Goal: Ask a question

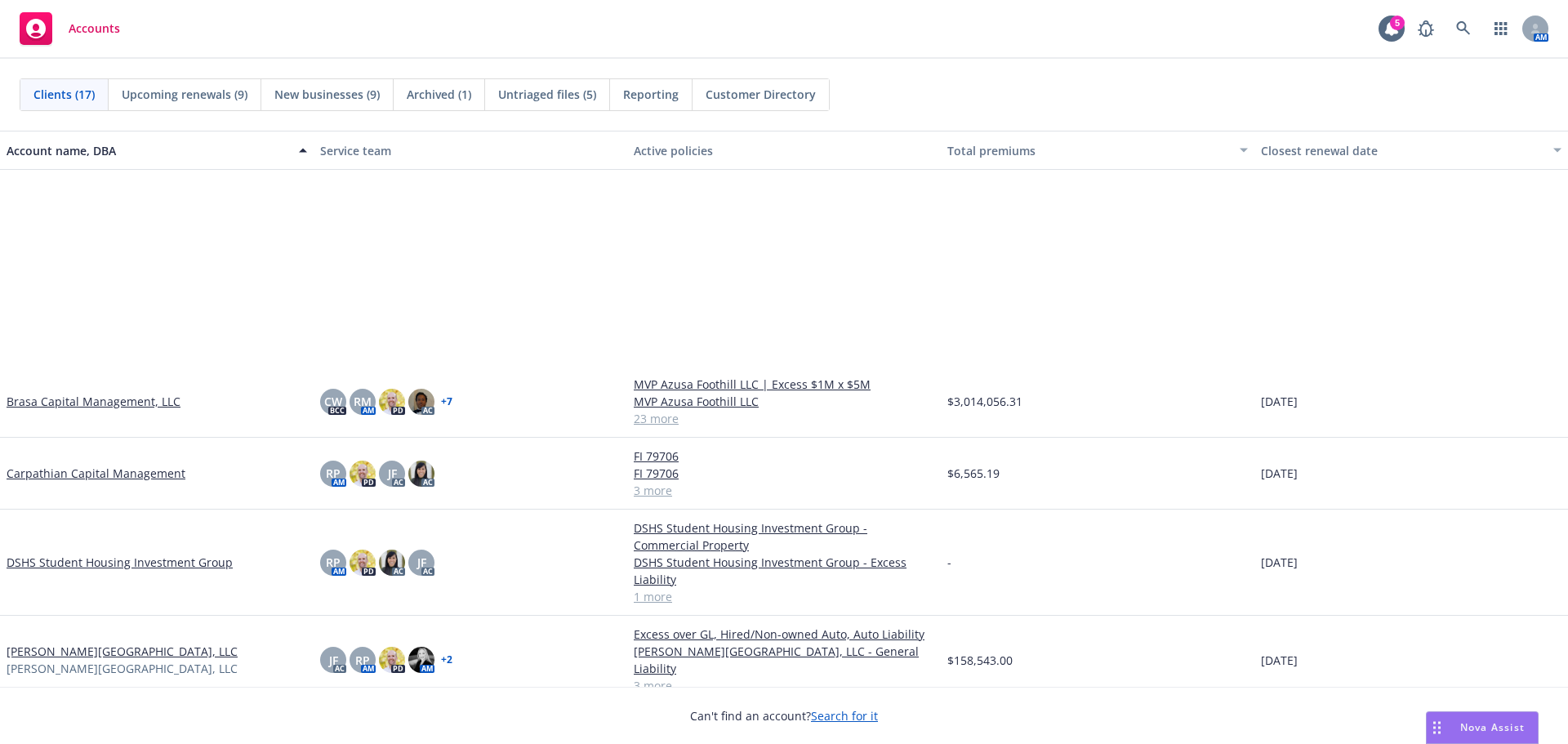
scroll to position [326, 0]
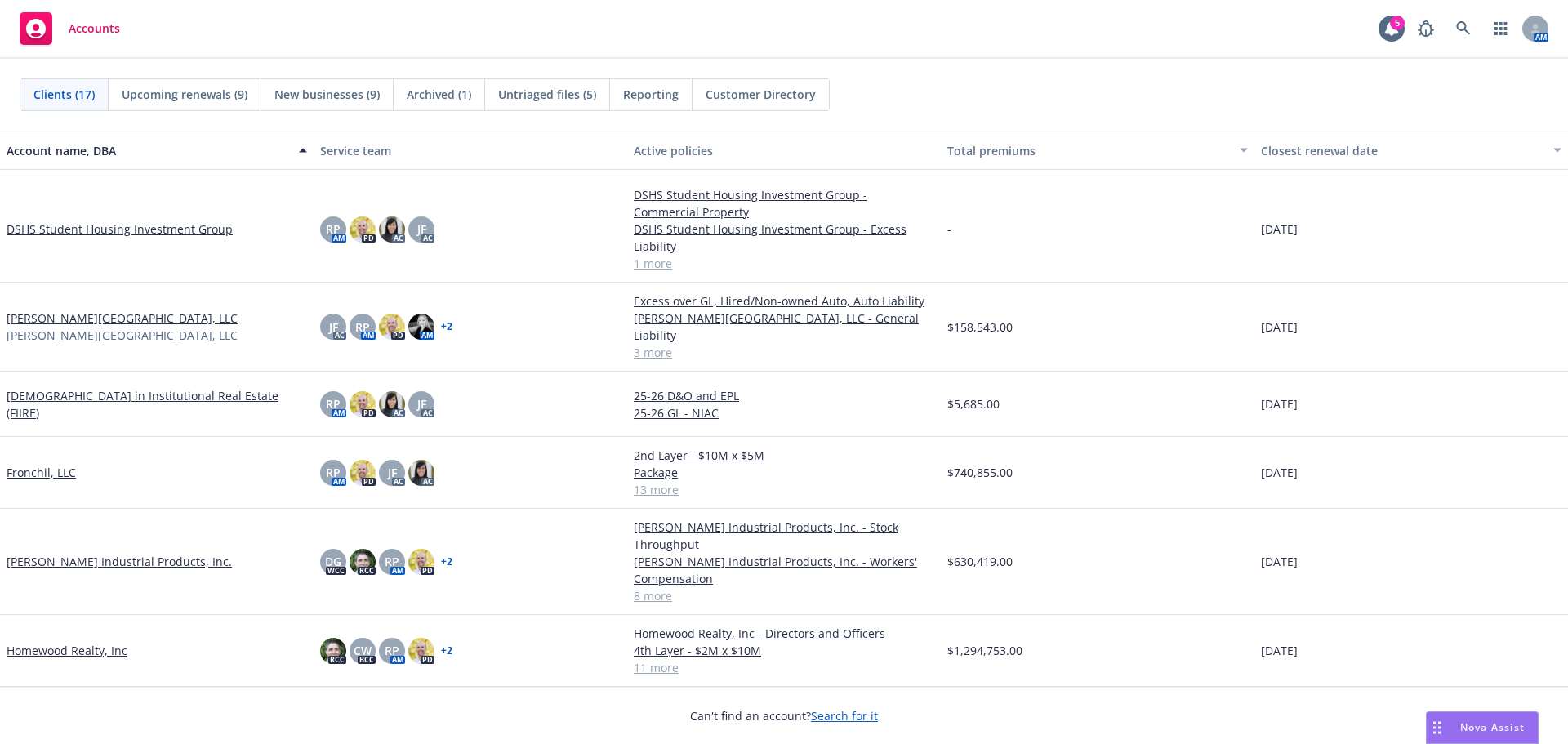
click at [1456, 728] on div "Nova Assist" at bounding box center [1492, 727] width 91 height 14
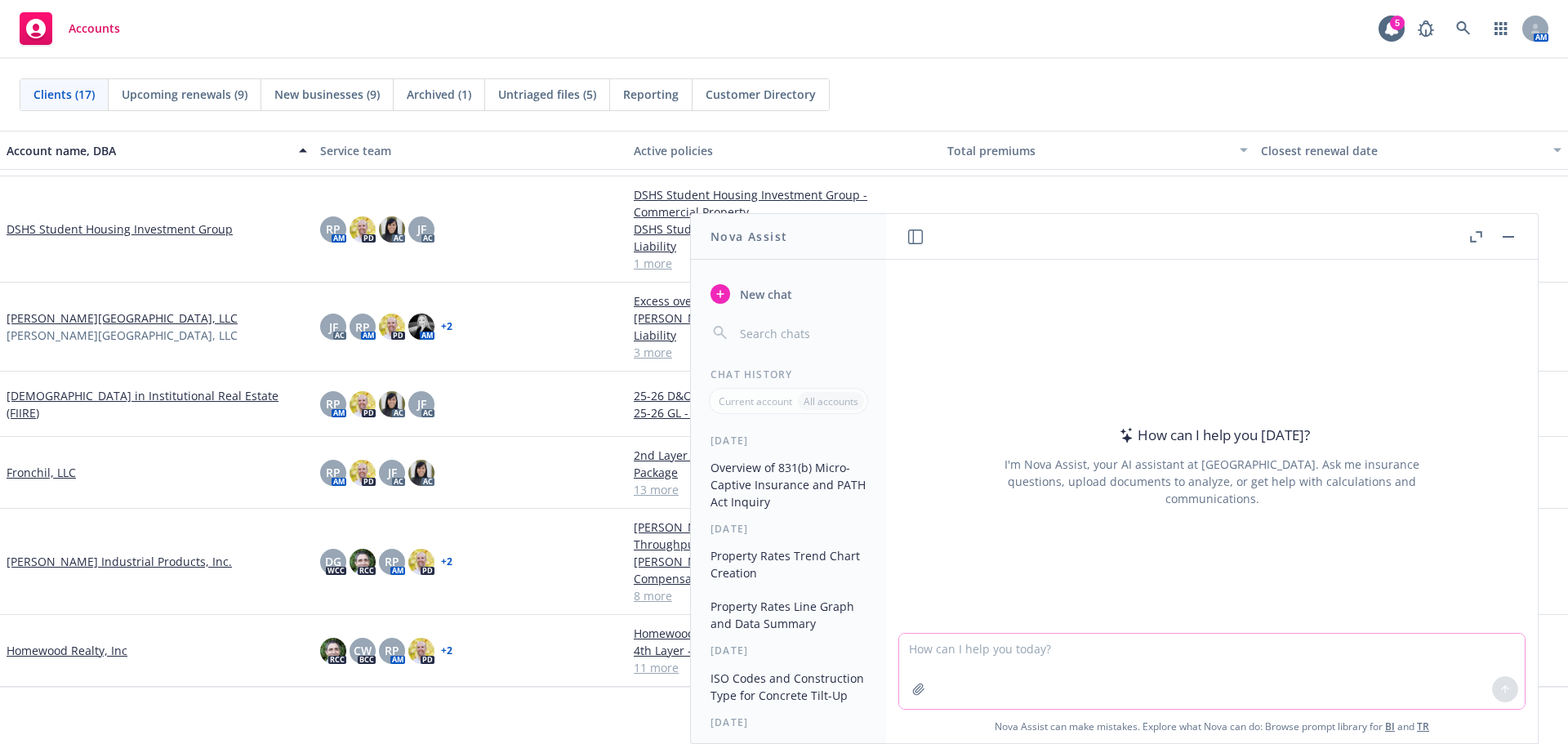
click at [977, 656] on textarea at bounding box center [1212, 670] width 626 height 75
type textarea "safe harbor laws for microcaptiives"
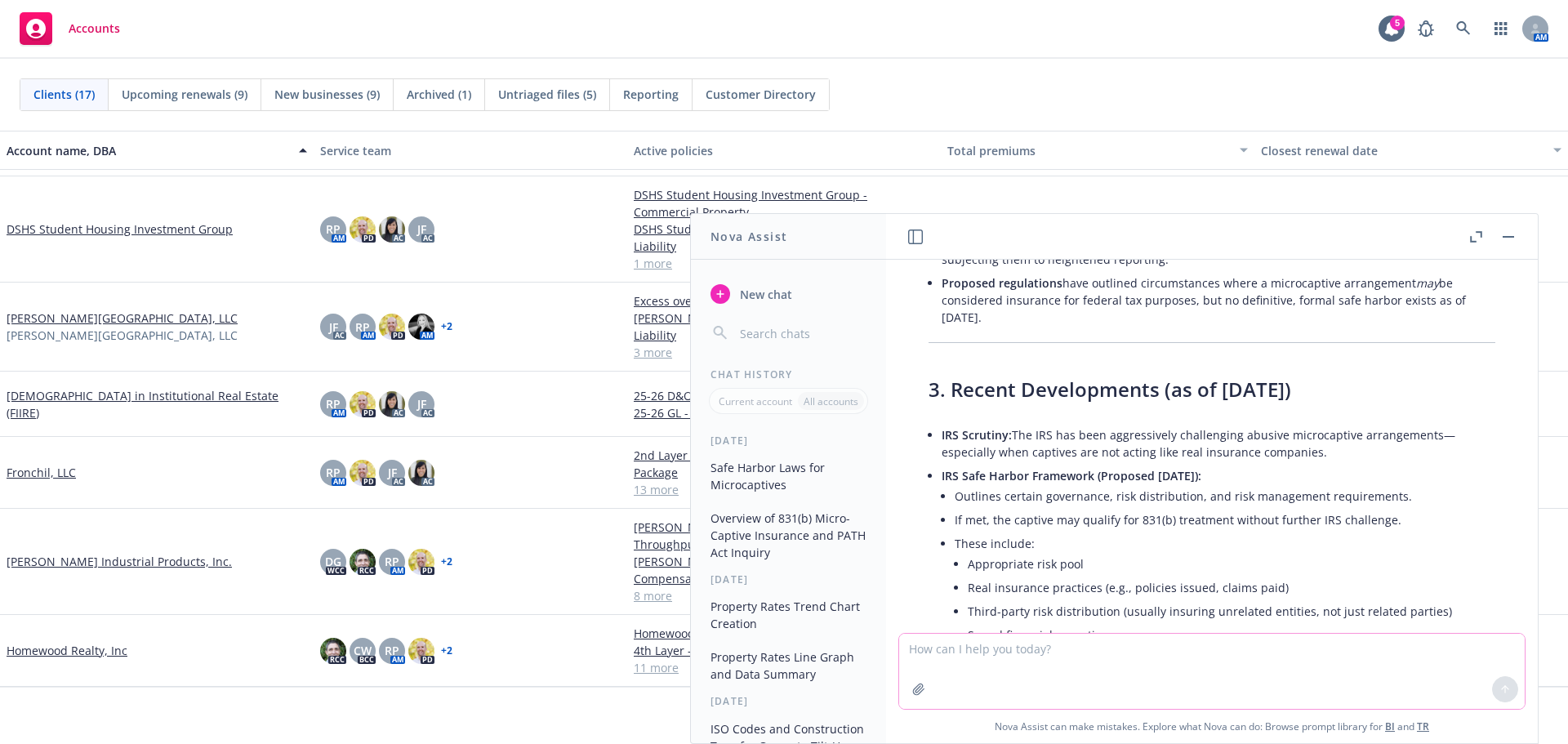
scroll to position [572, 0]
